Goal: Transaction & Acquisition: Subscribe to service/newsletter

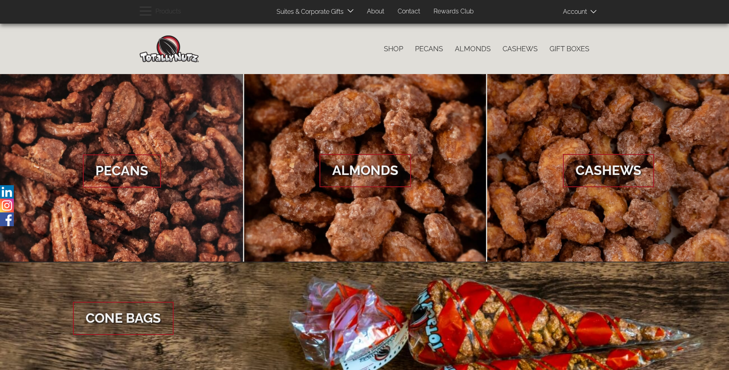
scroll to position [1179, 0]
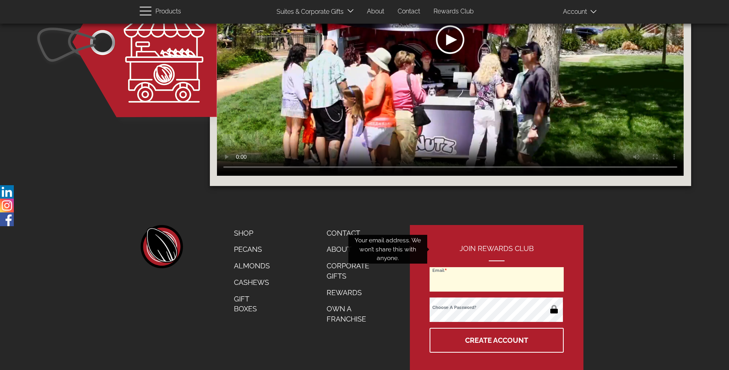
click at [497, 267] on input "Email" at bounding box center [497, 279] width 134 height 24
type input "[EMAIL_ADDRESS][DOMAIN_NAME]"
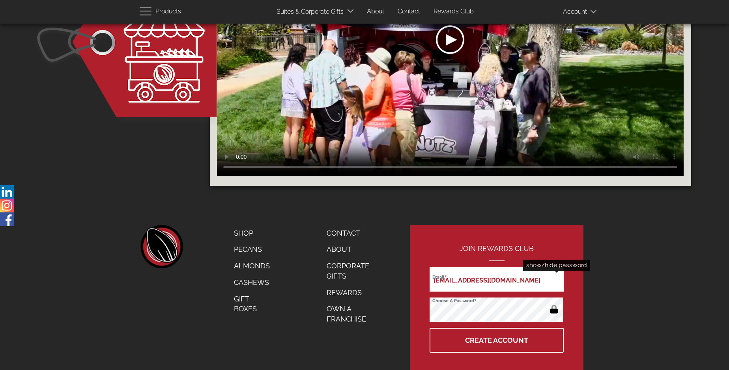
click at [554, 304] on button "button" at bounding box center [553, 310] width 15 height 13
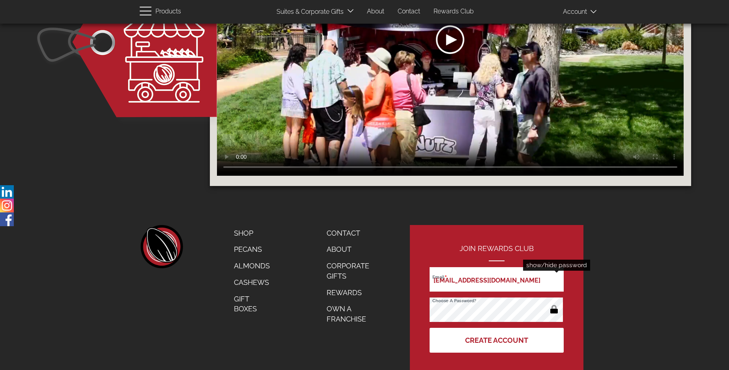
click at [497, 328] on button "Create Account" at bounding box center [497, 340] width 134 height 25
